Goal: Transaction & Acquisition: Purchase product/service

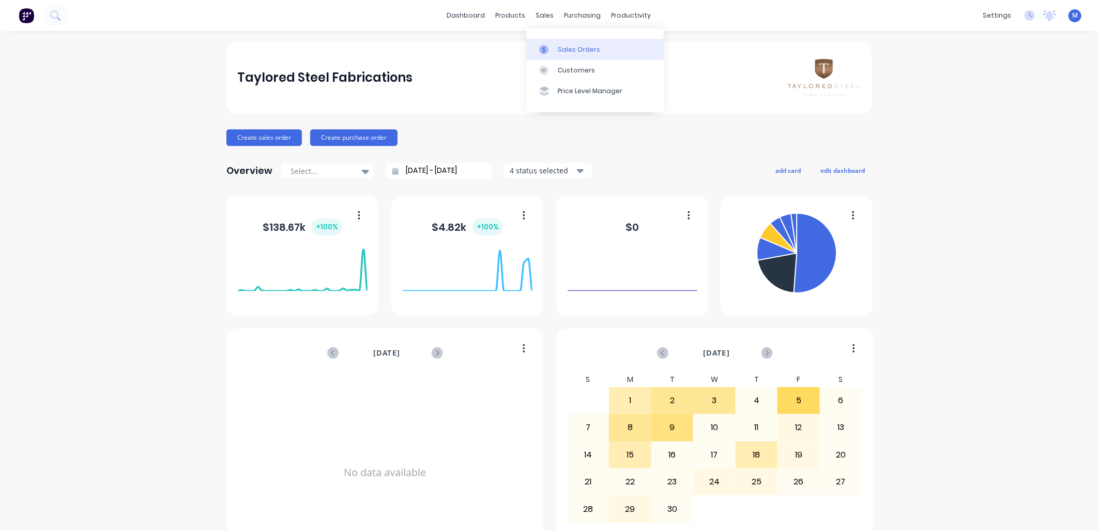
click at [558, 47] on div "Sales Orders" at bounding box center [579, 49] width 42 height 9
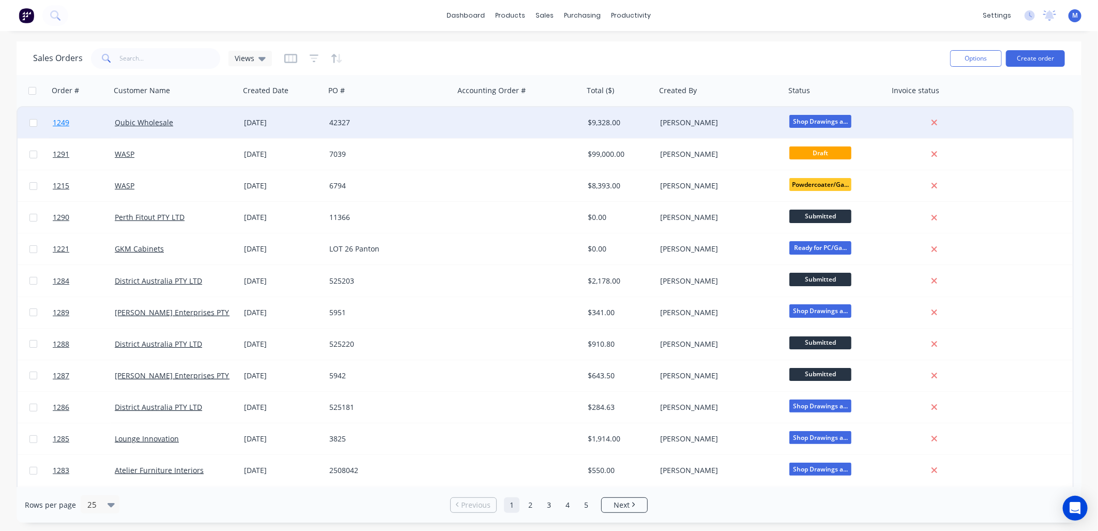
click at [58, 118] on span "1249" at bounding box center [61, 122] width 17 height 10
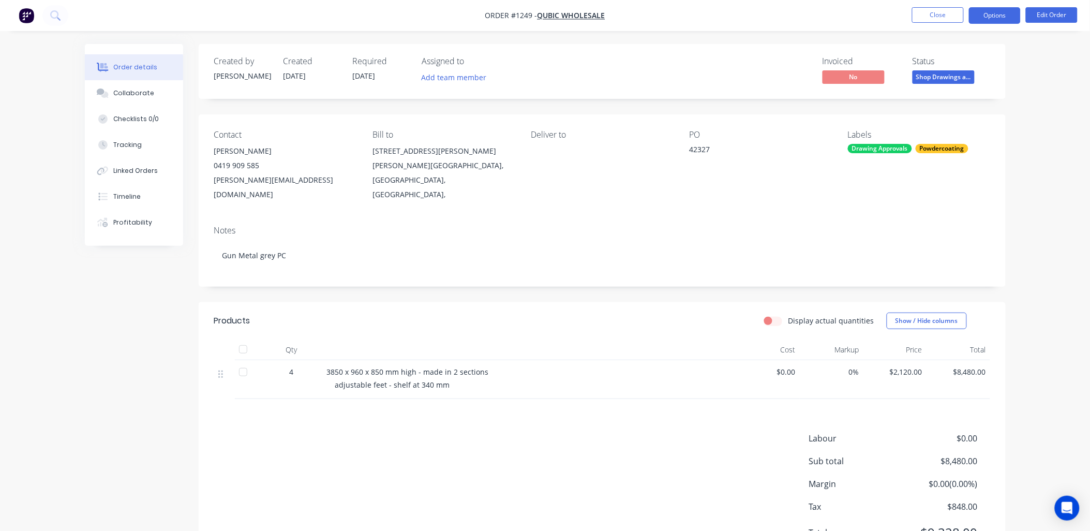
click at [1002, 18] on button "Options" at bounding box center [995, 15] width 52 height 17
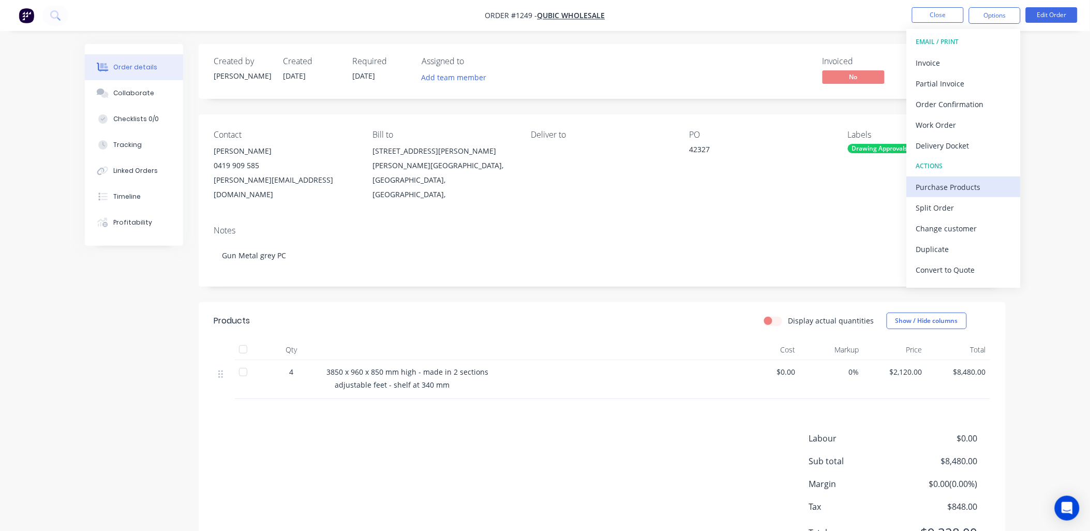
click at [938, 187] on div "Purchase Products" at bounding box center [963, 186] width 95 height 15
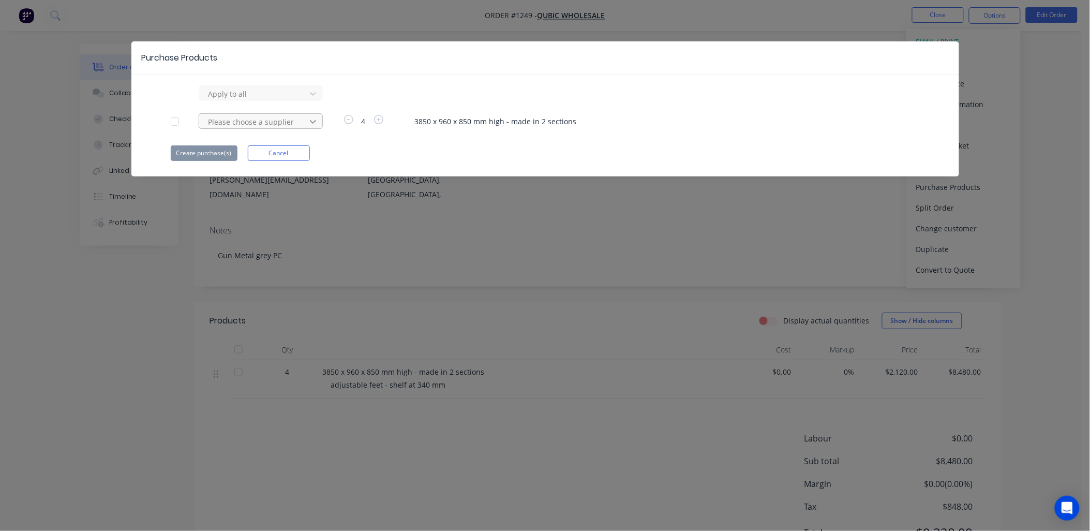
click at [308, 99] on icon at bounding box center [313, 93] width 10 height 10
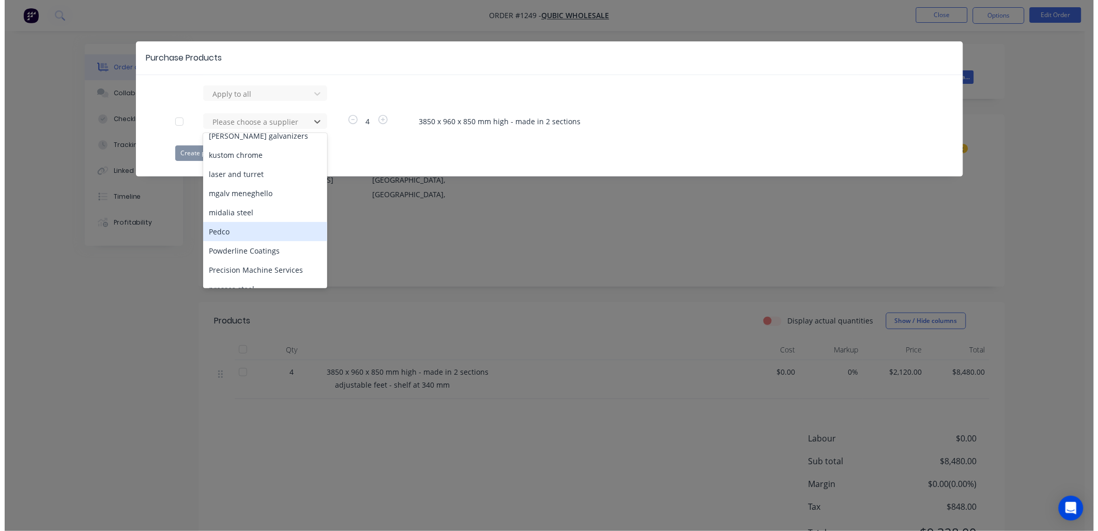
scroll to position [344, 0]
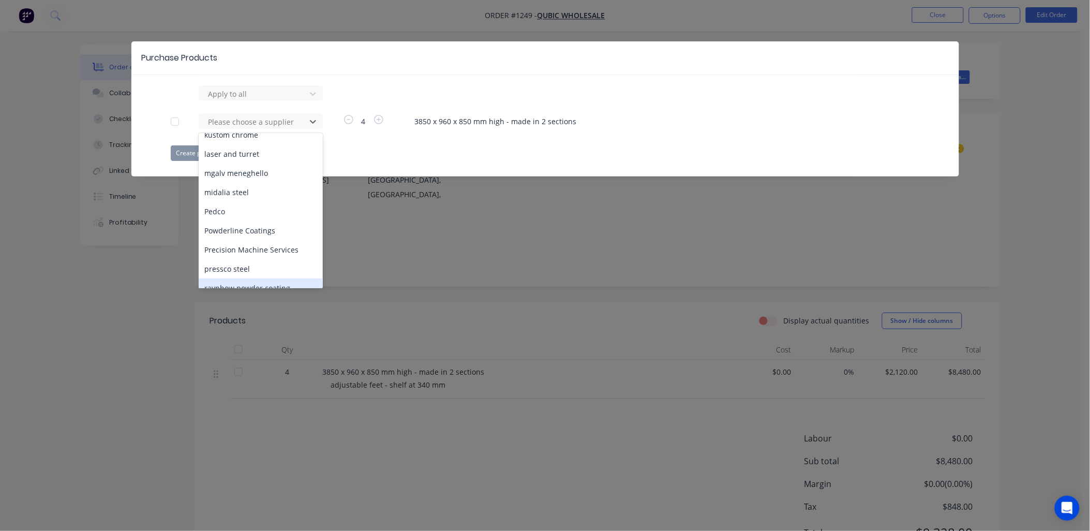
click at [243, 278] on div "raynbow powder coating" at bounding box center [261, 287] width 124 height 19
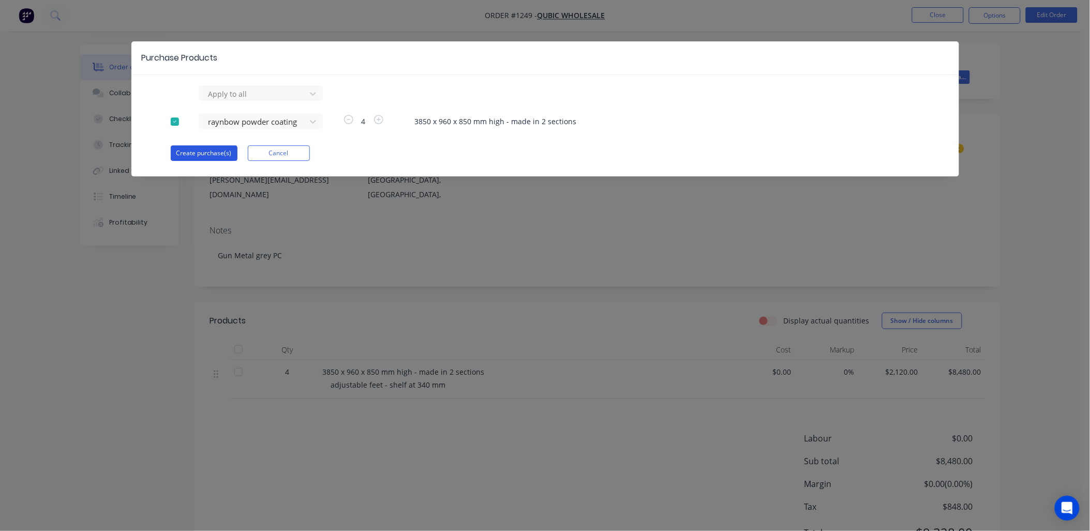
click at [215, 151] on button "Create purchase(s)" at bounding box center [204, 153] width 67 height 16
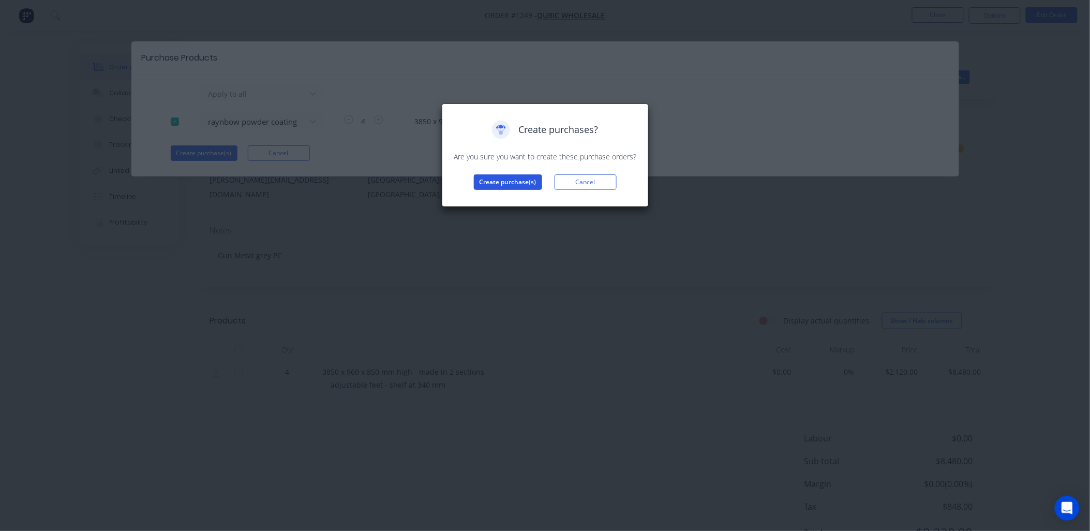
click at [505, 182] on button "Create purchase(s)" at bounding box center [508, 182] width 68 height 16
click at [517, 198] on button "View purchase(s)" at bounding box center [508, 199] width 62 height 16
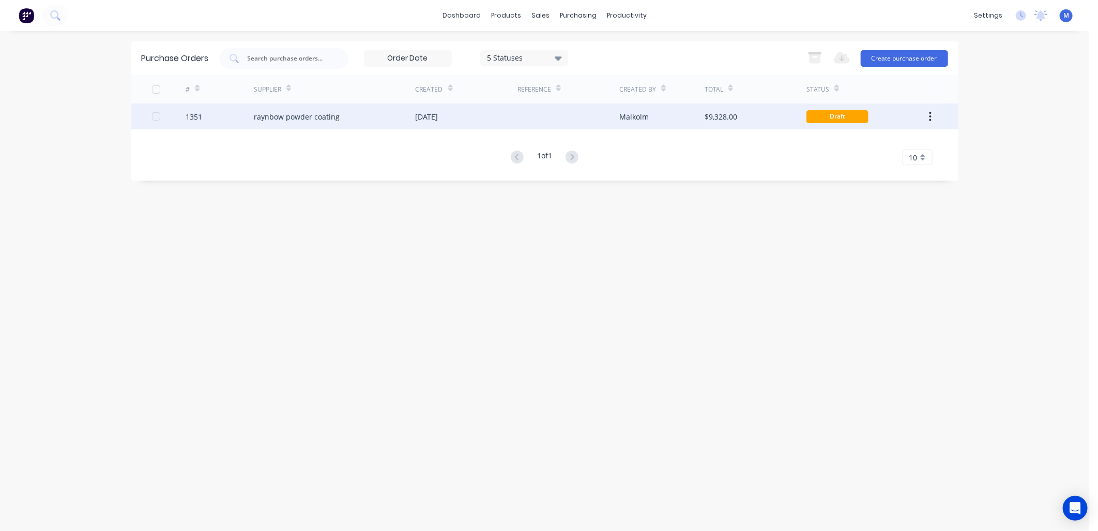
click at [330, 117] on div "raynbow powder coating" at bounding box center [297, 116] width 86 height 11
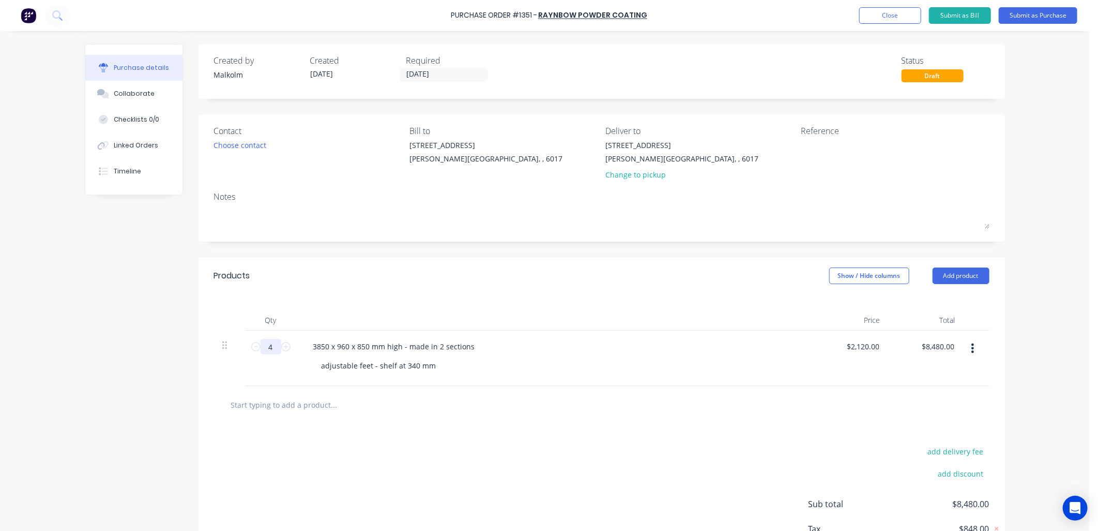
click at [272, 350] on input "4" at bounding box center [271, 347] width 21 height 16
type input "8"
type input "$16,960.00"
click at [335, 347] on div "3850 x 960 x 850 mm high - made in 2 sections" at bounding box center [394, 346] width 178 height 15
click at [269, 348] on input "8" at bounding box center [271, 347] width 21 height 16
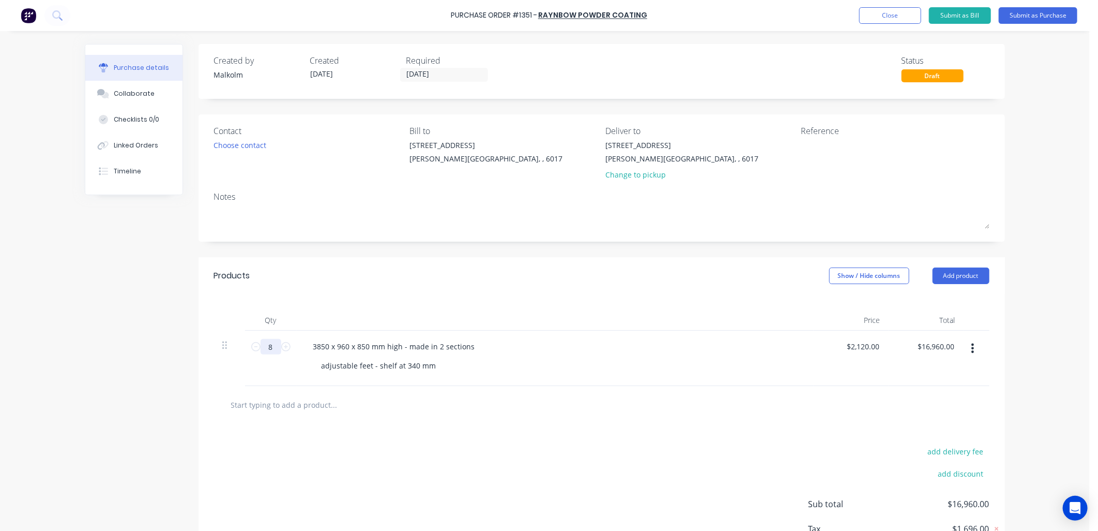
click at [270, 348] on input "8" at bounding box center [271, 347] width 21 height 16
type input "4"
type input "$8,480.00"
type input "4"
drag, startPoint x: 308, startPoint y: 344, endPoint x: 323, endPoint y: 346, distance: 15.7
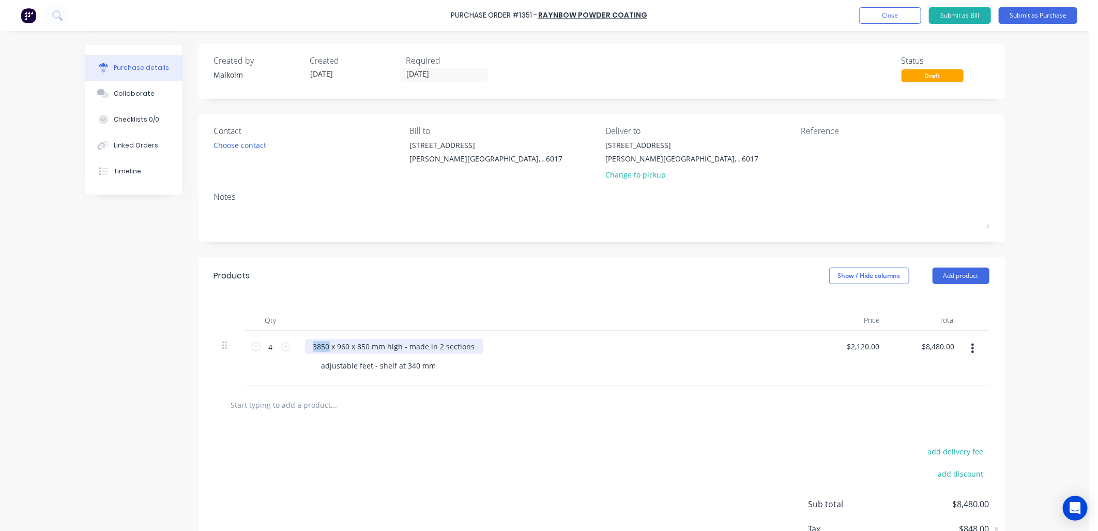
click at [323, 346] on div "3850 x 960 x 850 mm high - made in 2 sections" at bounding box center [394, 346] width 178 height 15
click at [340, 345] on div "1944 x 960 x 850 mm high - made in 2 sections" at bounding box center [394, 346] width 178 height 15
drag, startPoint x: 357, startPoint y: 346, endPoint x: 364, endPoint y: 347, distance: 6.7
click at [364, 347] on div "1944 x 950 x 850 mm high - made in 2 sections" at bounding box center [394, 346] width 178 height 15
drag, startPoint x: 396, startPoint y: 345, endPoint x: 482, endPoint y: 349, distance: 86.4
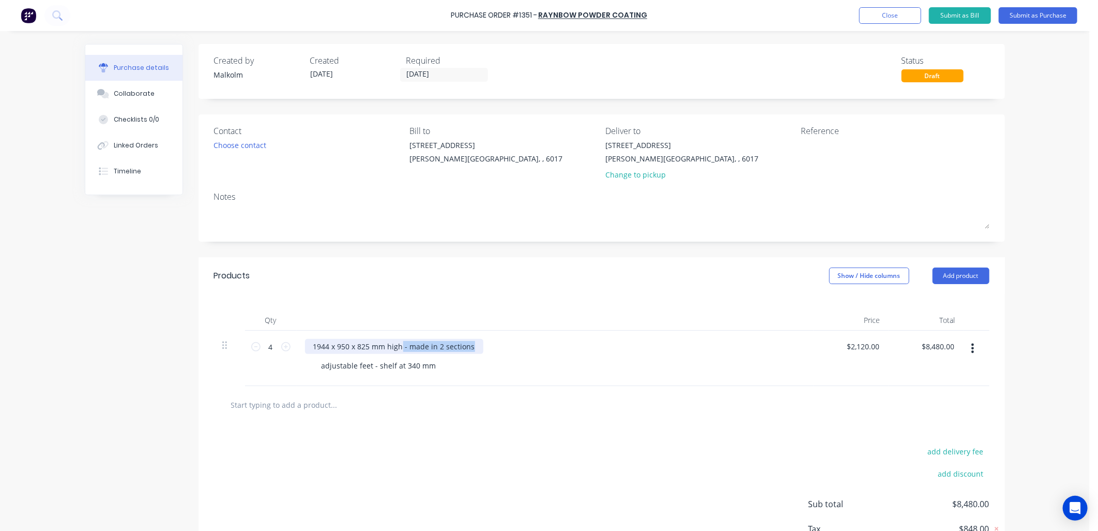
click at [482, 349] on div "1944 x 950 x 825 mm high - made in 2 sections" at bounding box center [555, 346] width 501 height 15
drag, startPoint x: 427, startPoint y: 367, endPoint x: 297, endPoint y: 365, distance: 129.8
click at [297, 365] on div "1944 x 950 x 825 mm high adjustable feet - shelf at 340 mm" at bounding box center [555, 357] width 517 height 55
click at [340, 359] on div at bounding box center [559, 365] width 492 height 15
click at [309, 346] on div "1944 x 950 x 825 mm high" at bounding box center [358, 346] width 107 height 15
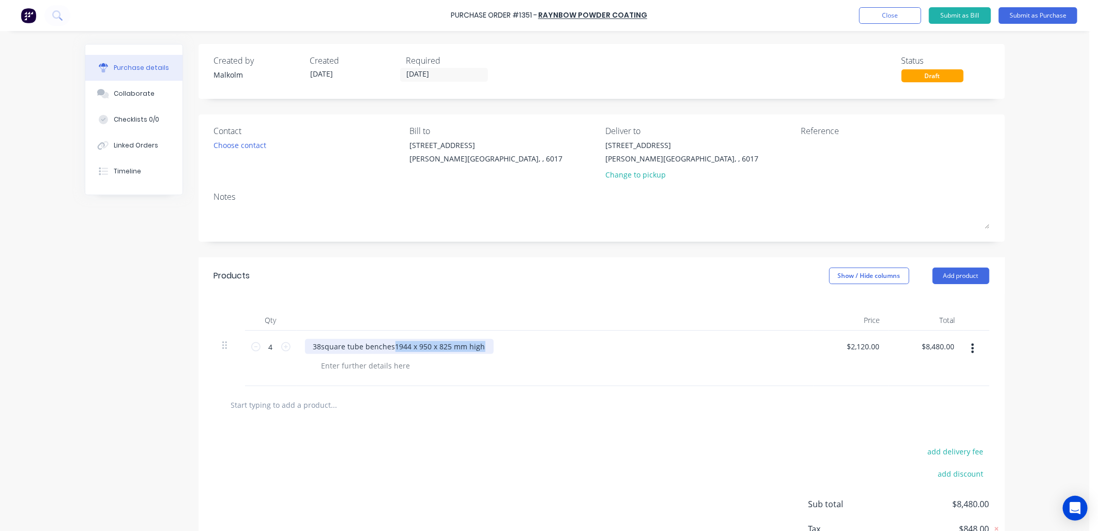
drag, startPoint x: 387, startPoint y: 347, endPoint x: 479, endPoint y: 345, distance: 92.6
click at [479, 345] on div "38square tube benches1944 x 950 x 825 mm high" at bounding box center [399, 346] width 189 height 15
copy div "1944 x 950 x 825 mm high"
click at [396, 367] on div at bounding box center [365, 365] width 105 height 15
click at [445, 296] on div "Qty Price Total 4 4 38square tube benches 1944 x 950 x 825 mm high $2,120.00 $2…" at bounding box center [602, 340] width 807 height 92
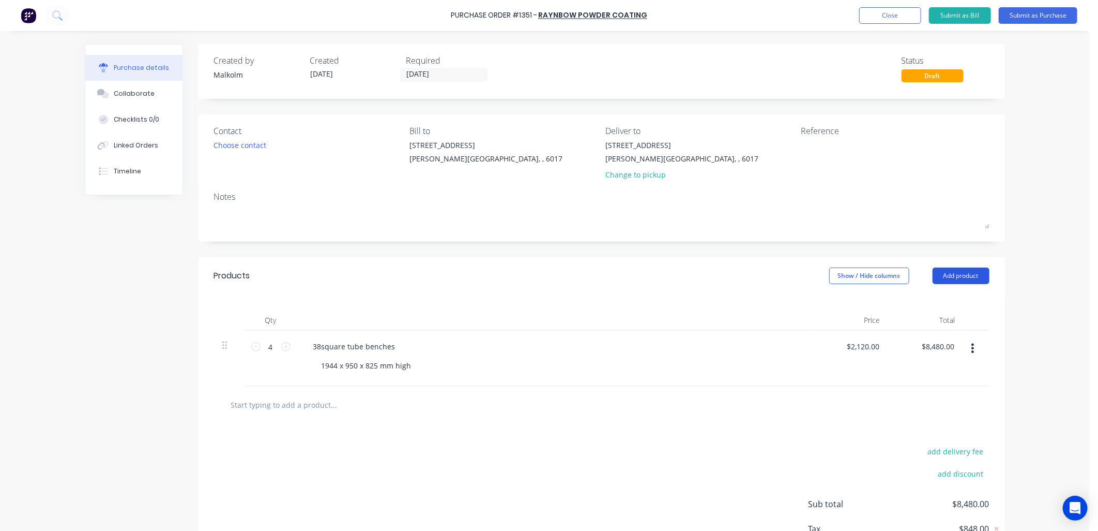
click at [933, 275] on button "Add product" at bounding box center [961, 275] width 57 height 17
click at [921, 325] on div "Basic product" at bounding box center [941, 322] width 80 height 15
click at [273, 401] on input "1" at bounding box center [271, 402] width 21 height 16
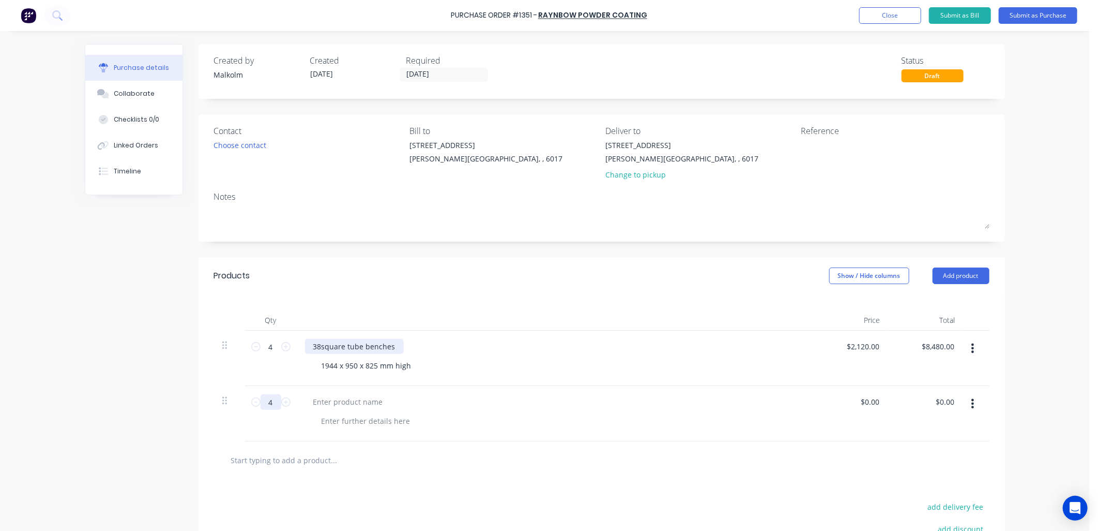
type input "4"
click at [309, 349] on div "38square tube benches" at bounding box center [354, 346] width 99 height 15
drag, startPoint x: 307, startPoint y: 346, endPoint x: 391, endPoint y: 346, distance: 84.3
click at [391, 346] on div "38square tube benches" at bounding box center [354, 346] width 99 height 15
copy div "38square tube benches"
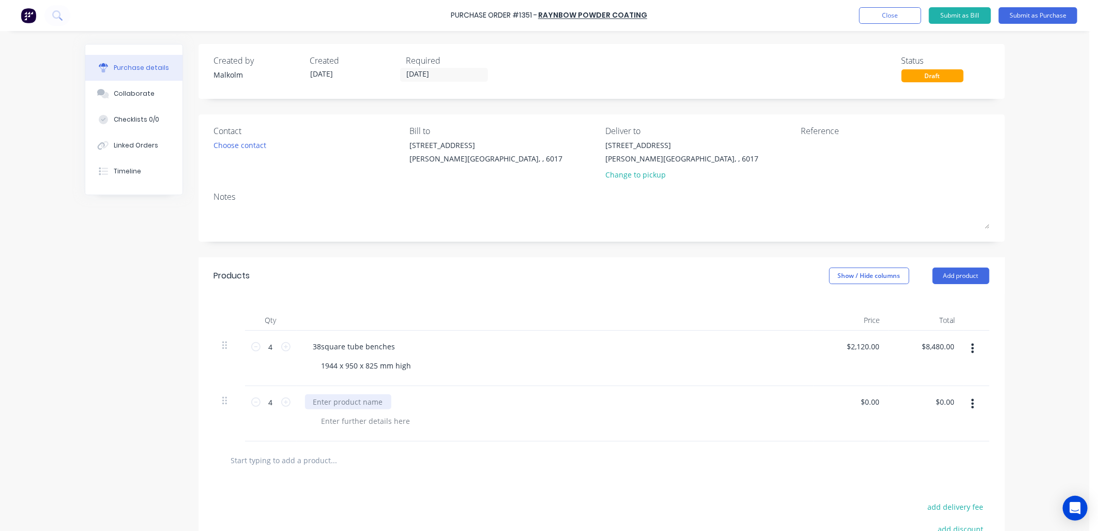
click at [350, 401] on div at bounding box center [348, 401] width 86 height 15
paste div
click at [355, 421] on div at bounding box center [365, 420] width 105 height 15
click at [448, 413] on div "38square tube benches 1906 x 950 x 825 mm high" at bounding box center [555, 413] width 517 height 55
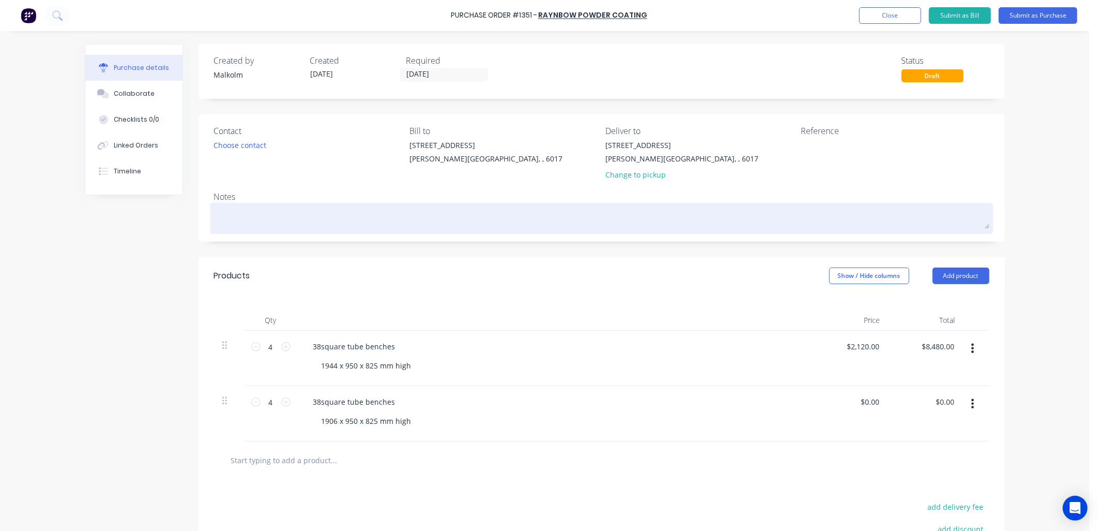
click at [278, 208] on textarea at bounding box center [602, 216] width 776 height 23
type textarea "x"
type textarea "P"
type textarea "x"
type textarea "PC"
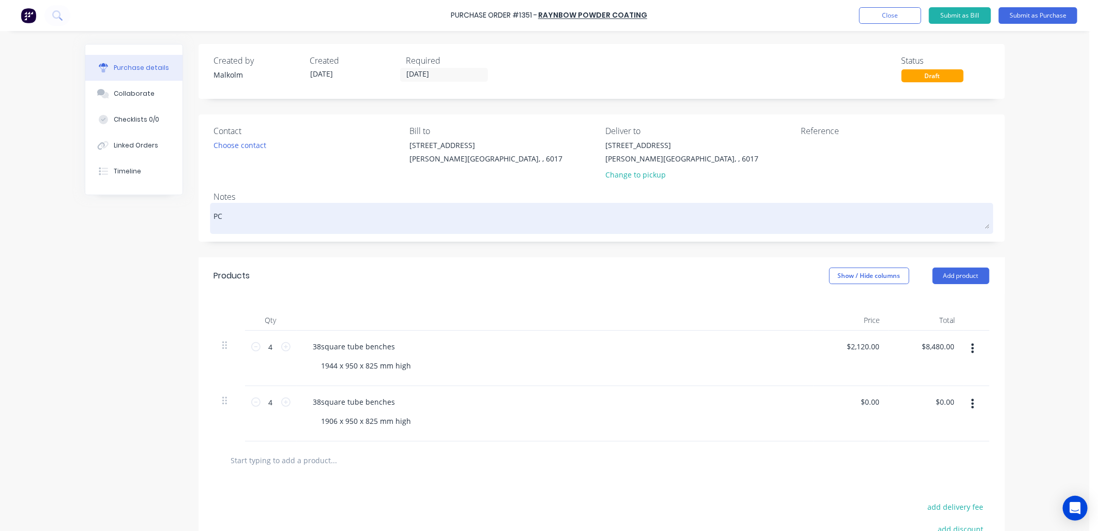
type textarea "x"
type textarea "PC"
type textarea "x"
type textarea "PC G"
type textarea "x"
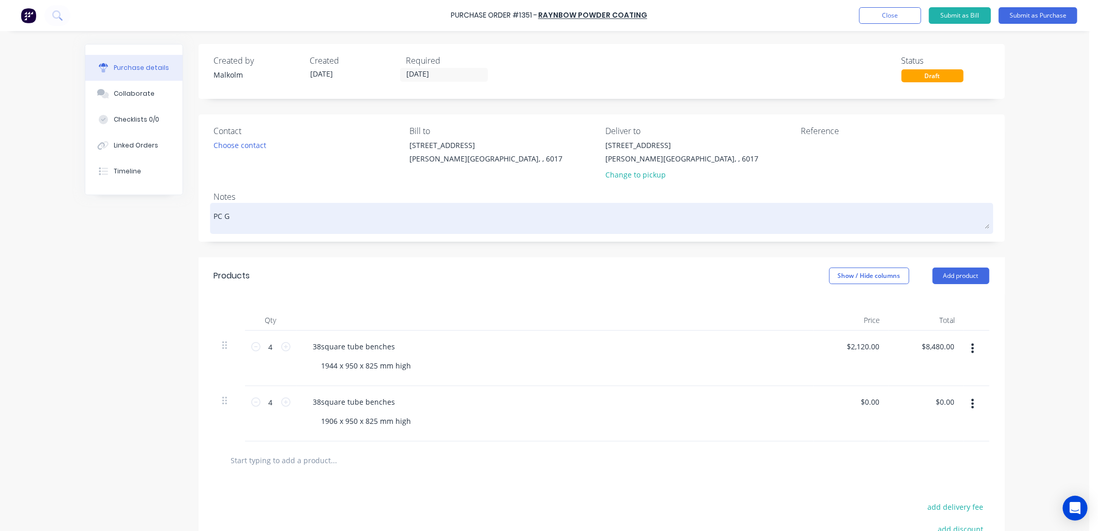
type textarea "PC [PERSON_NAME]"
type textarea "x"
type textarea "PC Gun"
type textarea "x"
type textarea "PC Gun"
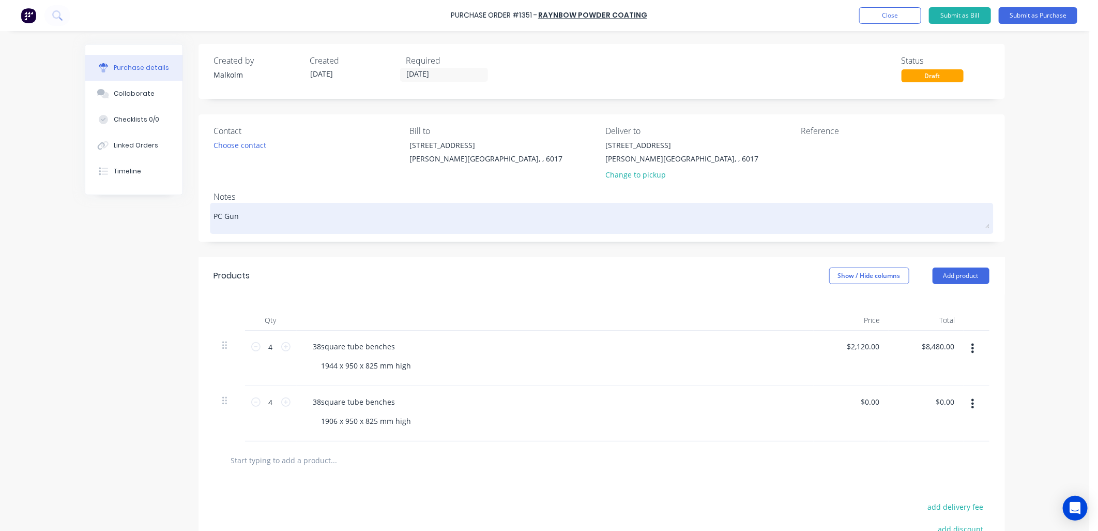
type textarea "x"
type textarea "PC Gun M"
type textarea "x"
type textarea "PC Gun Me"
type textarea "x"
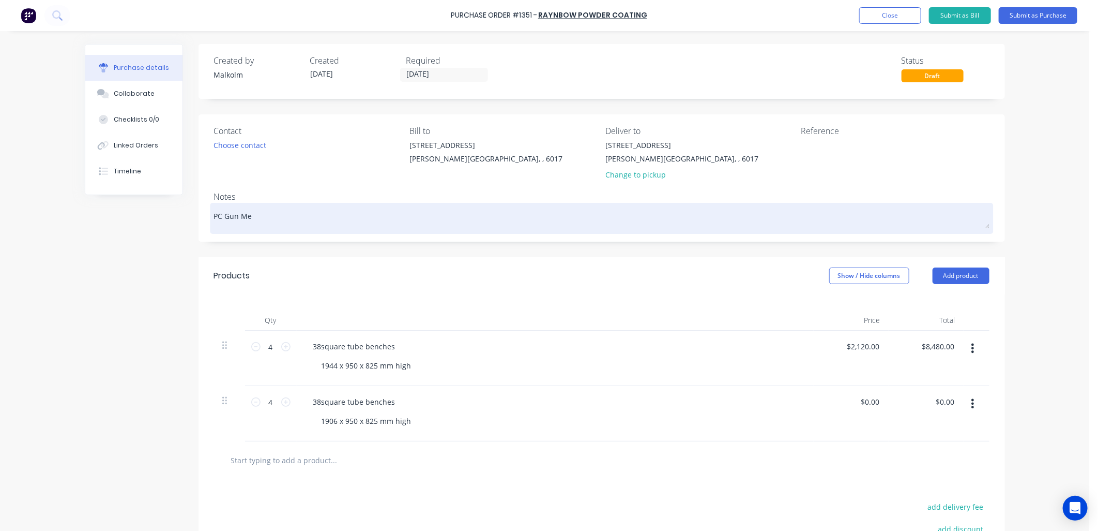
type textarea "PC Gun Met"
type textarea "x"
type textarea "PC Gun Meta"
type textarea "x"
type textarea "PC Gun Metak"
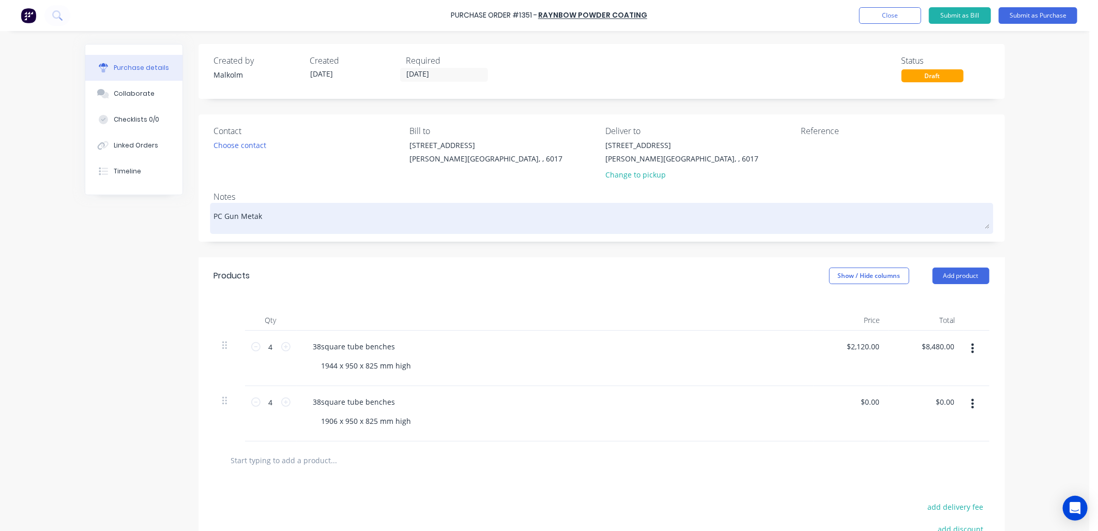
type textarea "x"
type textarea "PC Gun Meta"
type textarea "x"
type textarea "PC Gun Metal"
type textarea "x"
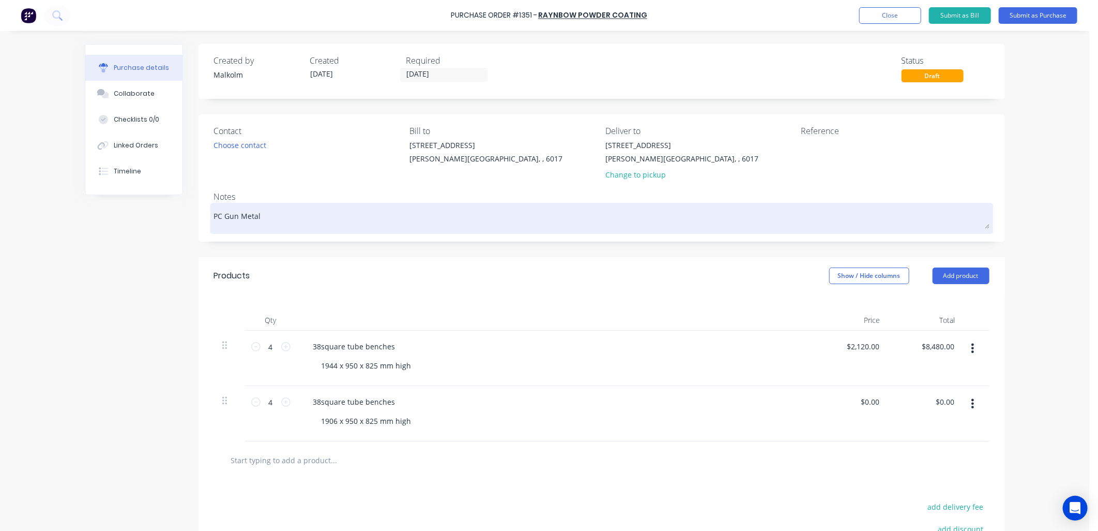
type textarea "PC Gun Metal"
type textarea "x"
type textarea "PC Gun Metal G"
type textarea "x"
type textarea "PC Gun Metal Gr"
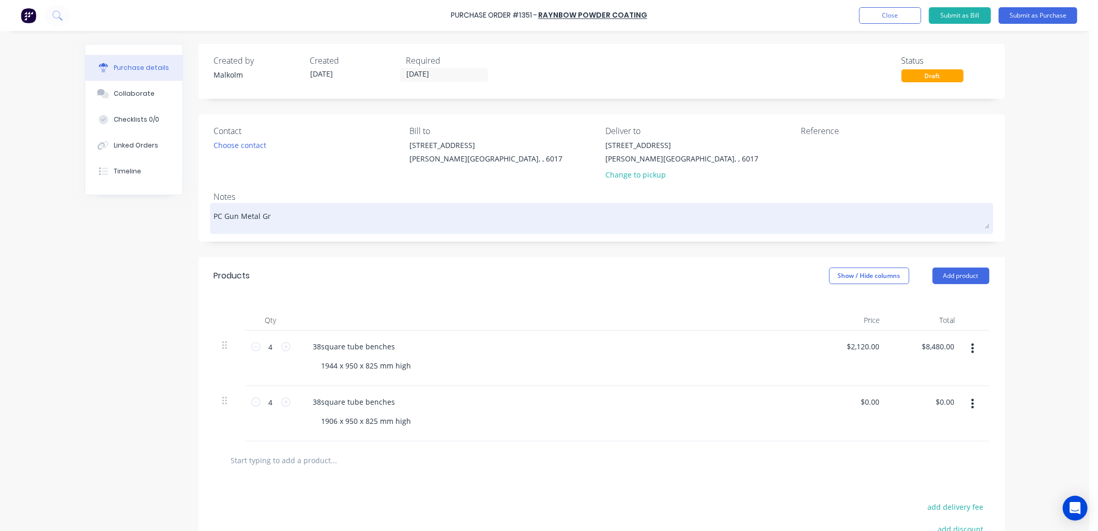
type textarea "x"
type textarea "PC Gun Metal Gre"
type textarea "x"
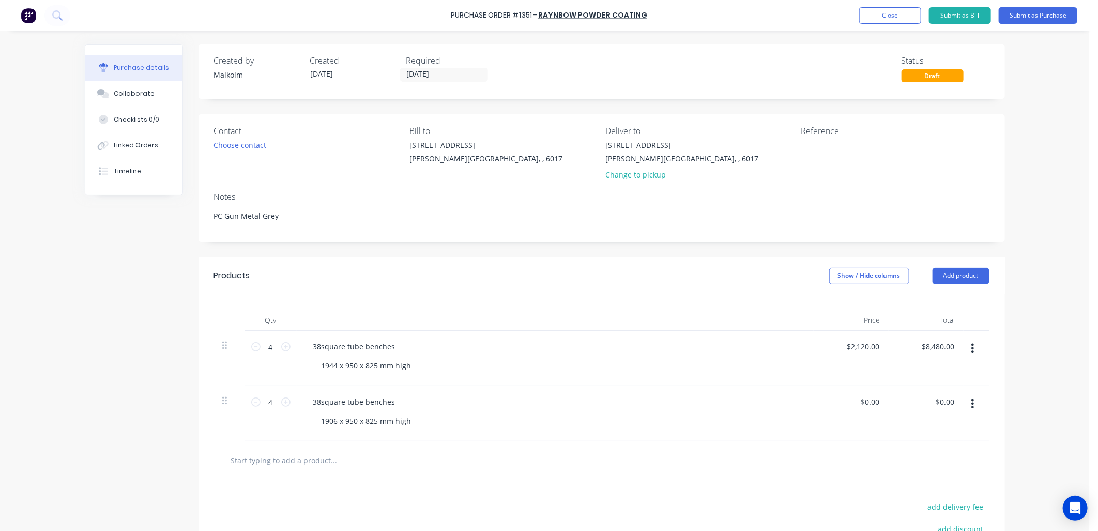
type textarea "PC Gun Metal Grey"
type textarea "x"
type textarea "PC Gun Metal Grey"
click at [459, 341] on div "38square tube benches" at bounding box center [555, 346] width 501 height 15
click at [387, 347] on div "38square tube benches" at bounding box center [354, 346] width 99 height 15
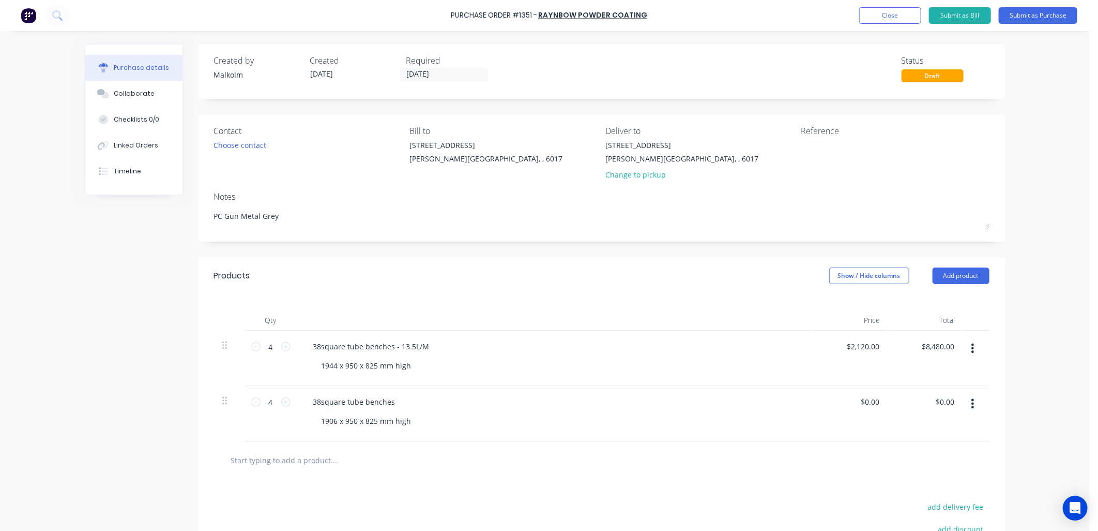
click at [445, 427] on div "1906 x 950 x 825 mm high" at bounding box center [559, 420] width 492 height 15
click at [379, 405] on div "38square tube benches" at bounding box center [354, 401] width 99 height 15
click at [393, 405] on div "38square tube benches" at bounding box center [354, 401] width 99 height 15
type textarea "x"
click at [541, 391] on div "38square tube benches - 13.5L/M 1906 x 950 x 825 mm high" at bounding box center [555, 413] width 517 height 55
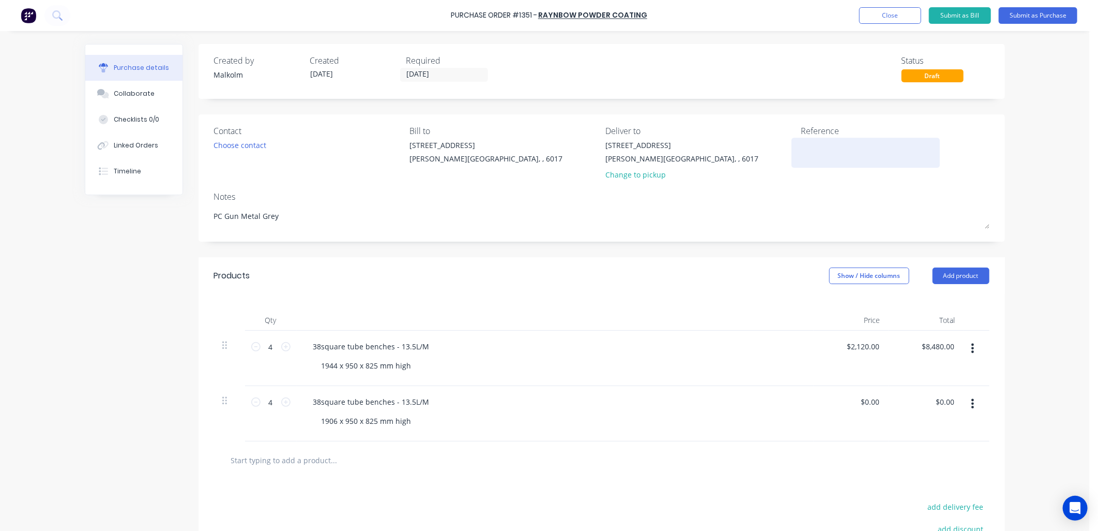
click at [812, 145] on textarea at bounding box center [866, 151] width 129 height 23
type textarea "#1249 - Qubic"
type textarea "x"
type textarea "#1249 - Qubic"
click at [825, 189] on div "Contact Choose contact Bill to [STREET_ADDRESS][PERSON_NAME] Deliver to [STREET…" at bounding box center [602, 177] width 807 height 127
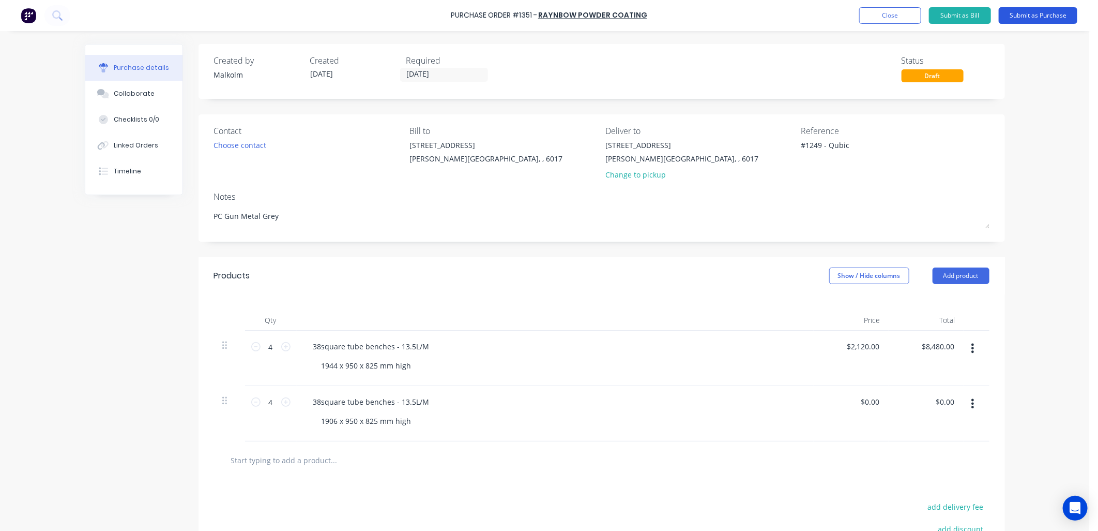
click at [1041, 17] on button "Submit as Purchase" at bounding box center [1038, 15] width 79 height 17
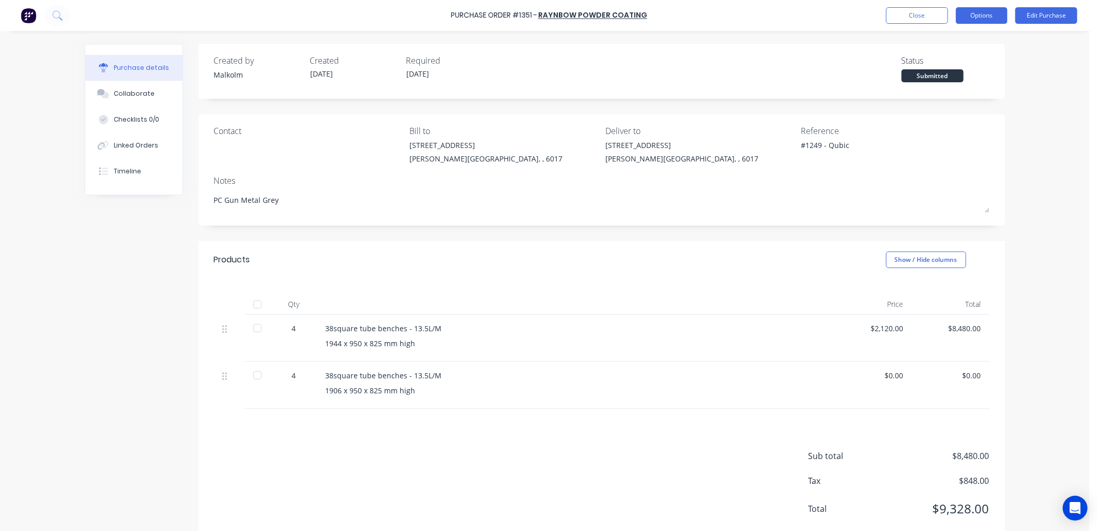
click at [976, 16] on button "Options" at bounding box center [982, 15] width 52 height 17
click at [937, 40] on div "Print / Email" at bounding box center [959, 42] width 80 height 15
click at [943, 86] on div "Without pricing" at bounding box center [959, 83] width 80 height 15
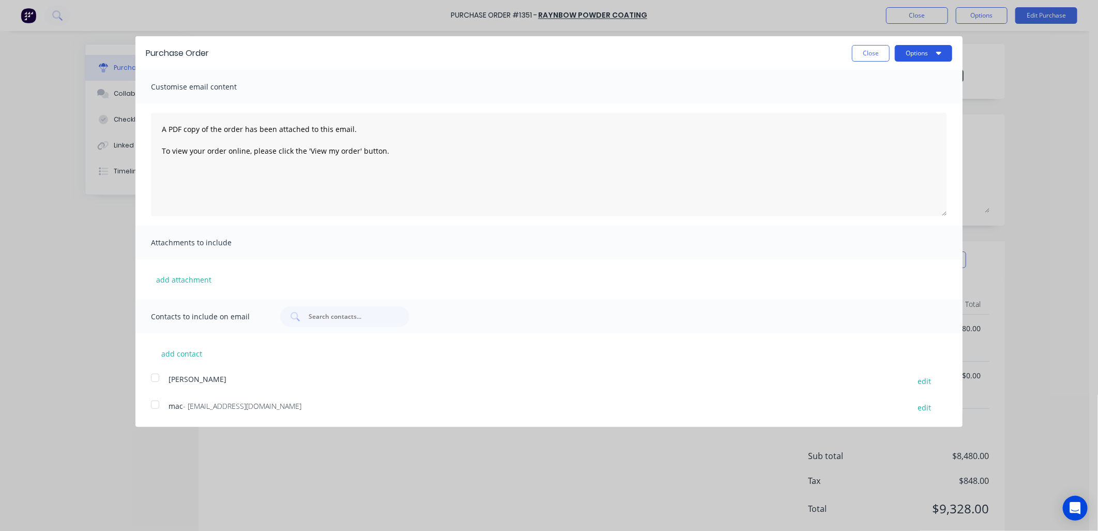
click at [921, 55] on button "Options" at bounding box center [923, 53] width 57 height 17
click at [874, 78] on div "Print" at bounding box center [904, 79] width 80 height 15
type textarea "x"
